Goal: Task Accomplishment & Management: Manage account settings

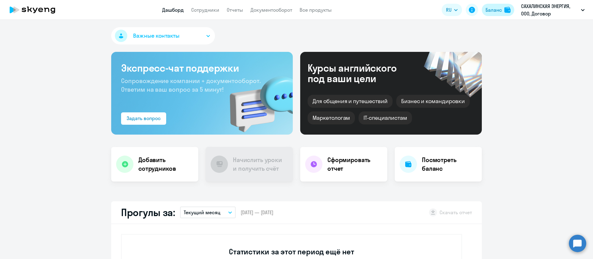
click at [487, 12] on div "Баланс" at bounding box center [494, 9] width 16 height 7
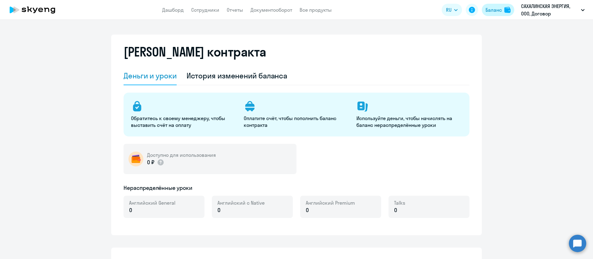
select select "english_adult_not_native_speaker"
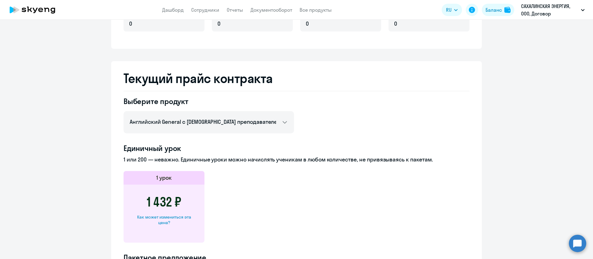
scroll to position [232, 0]
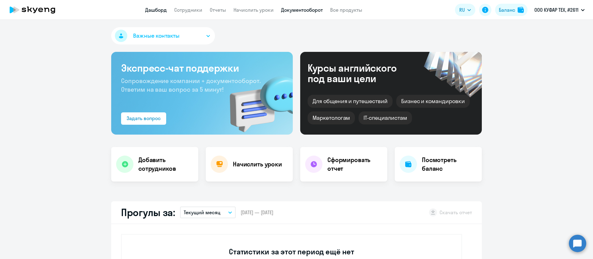
click at [306, 10] on link "Документооборот" at bounding box center [302, 10] width 42 height 6
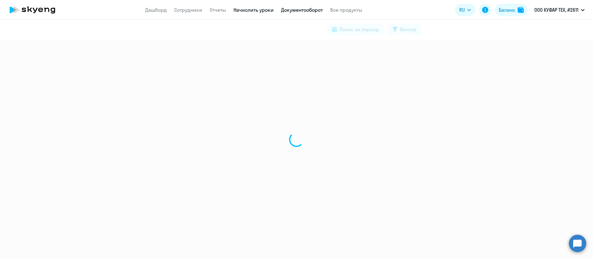
click at [255, 7] on link "Начислить уроки" at bounding box center [254, 10] width 40 height 6
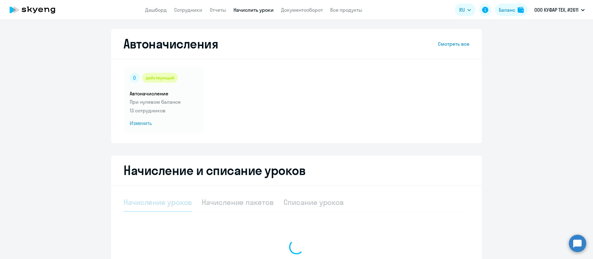
select select "10"
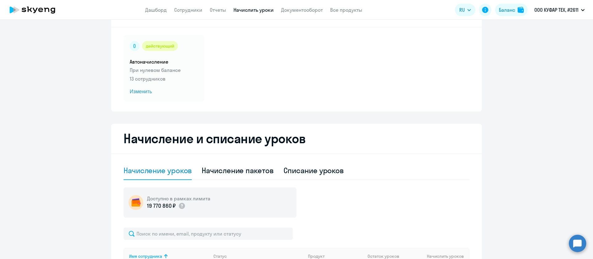
scroll to position [46, 0]
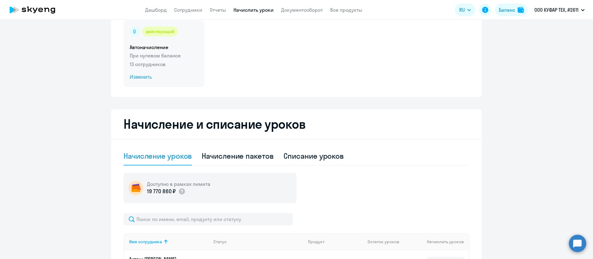
click at [178, 61] on p "13 сотрудников" at bounding box center [164, 64] width 69 height 7
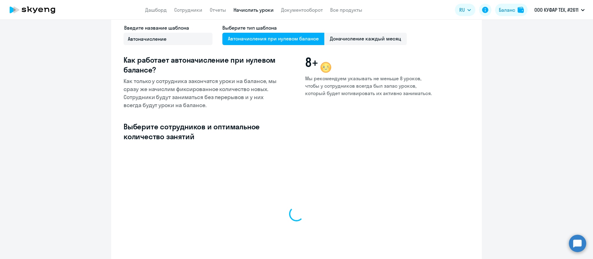
select select "10"
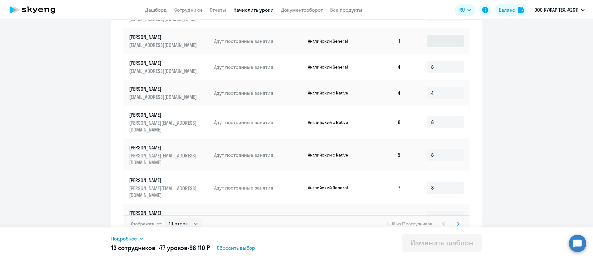
scroll to position [285, 0]
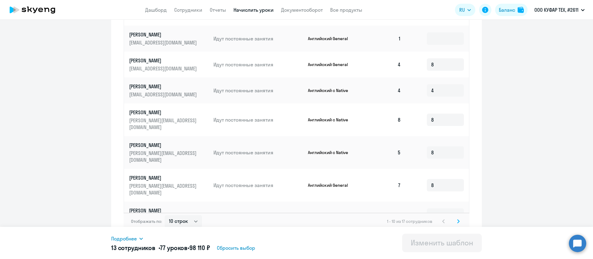
click at [457, 219] on icon at bounding box center [458, 221] width 2 height 4
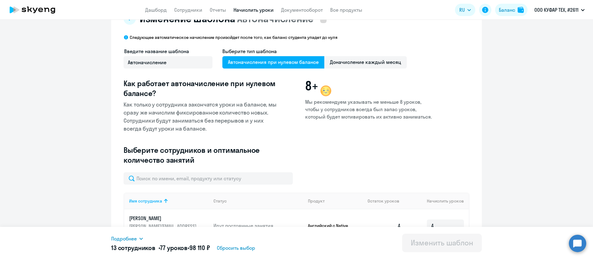
scroll to position [0, 0]
